Goal: Book appointment/travel/reservation

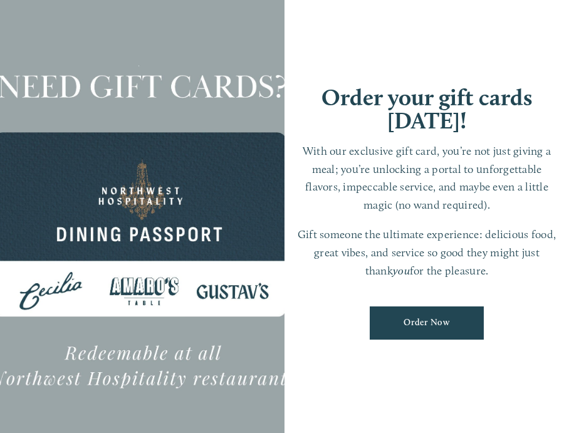
scroll to position [26, 0]
click at [176, 200] on div at bounding box center [142, 216] width 285 height 513
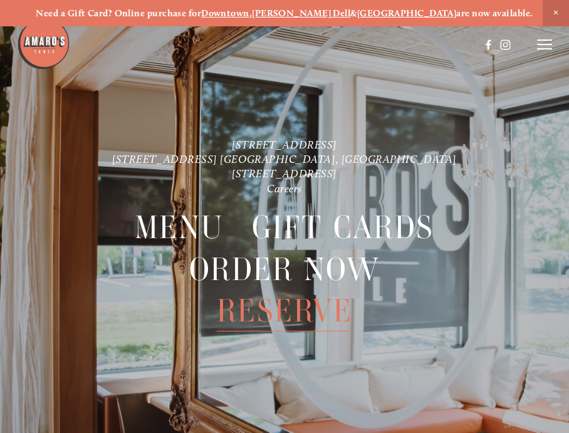
click at [295, 314] on span "Reserve" at bounding box center [285, 310] width 136 height 41
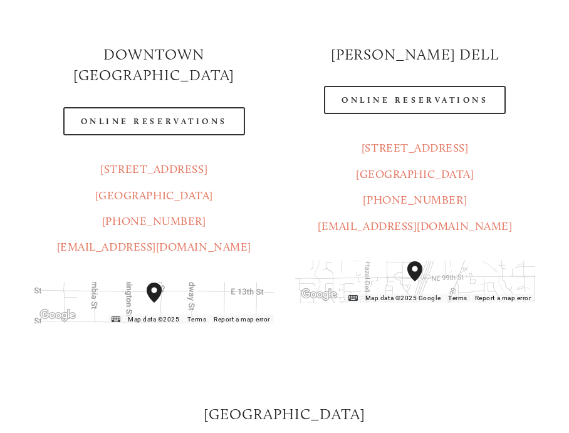
scroll to position [184, 0]
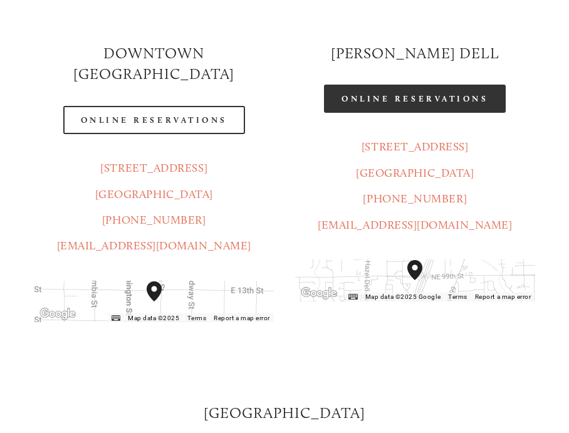
click at [456, 98] on link "Online Reservations" at bounding box center [415, 99] width 182 height 28
